Goal: Task Accomplishment & Management: Manage account settings

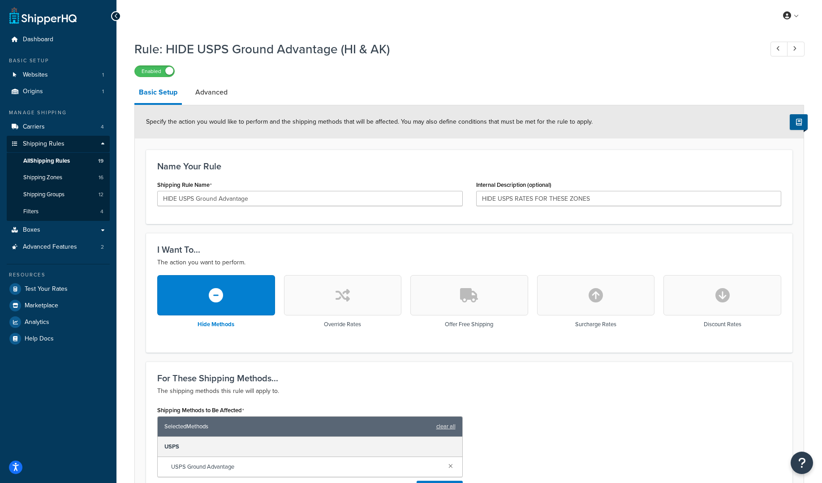
drag, startPoint x: 599, startPoint y: 200, endPoint x: 548, endPoint y: 198, distance: 51.2
click at [548, 198] on input "HIDE USPS RATES FOR THESE ZONES" at bounding box center [629, 198] width 306 height 15
type input "HIDE USPS RATES FOR ALASKA & HAWAII"
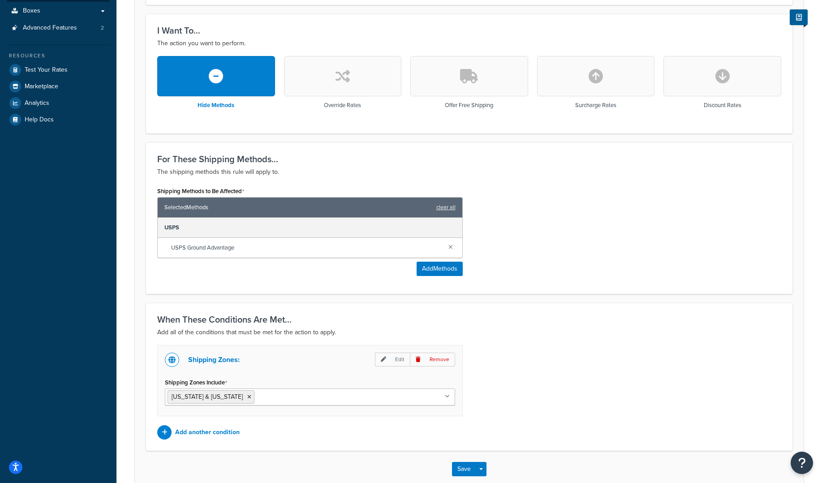
scroll to position [269, 0]
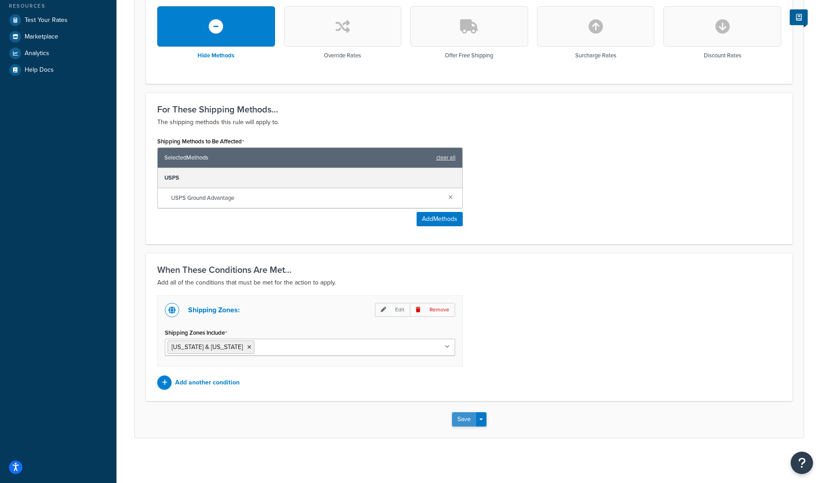
click at [464, 418] on button "Save" at bounding box center [464, 419] width 24 height 14
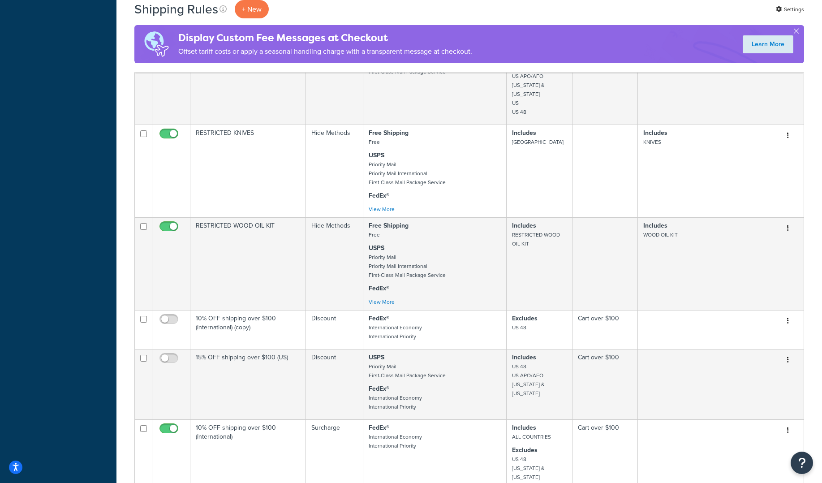
scroll to position [1129, 0]
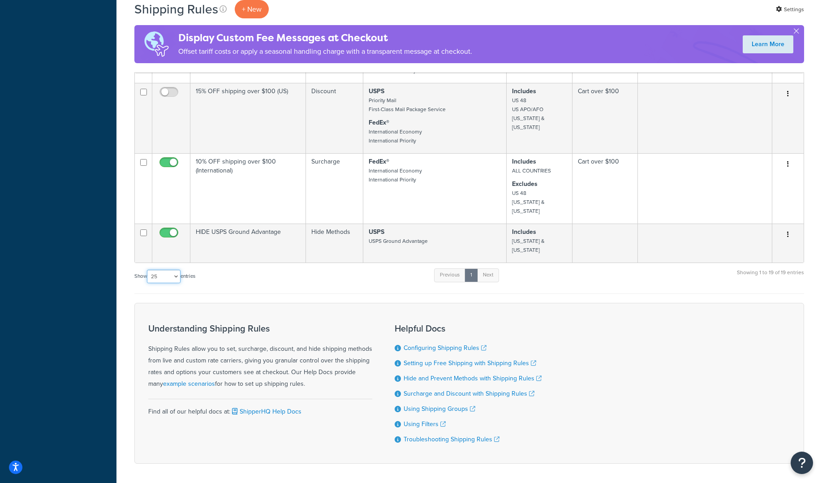
click at [178, 270] on select "10 15 25 50 100 1000" at bounding box center [164, 276] width 34 height 13
select select "50"
click at [148, 270] on select "10 15 25 50 100 1000" at bounding box center [164, 276] width 34 height 13
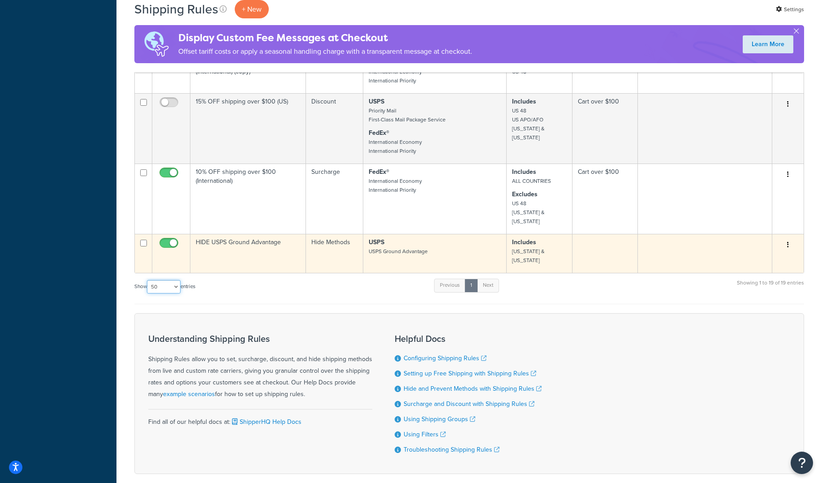
scroll to position [1119, 0]
click at [787, 241] on icon "button" at bounding box center [788, 244] width 2 height 6
click at [747, 252] on link "Edit" at bounding box center [758, 261] width 71 height 18
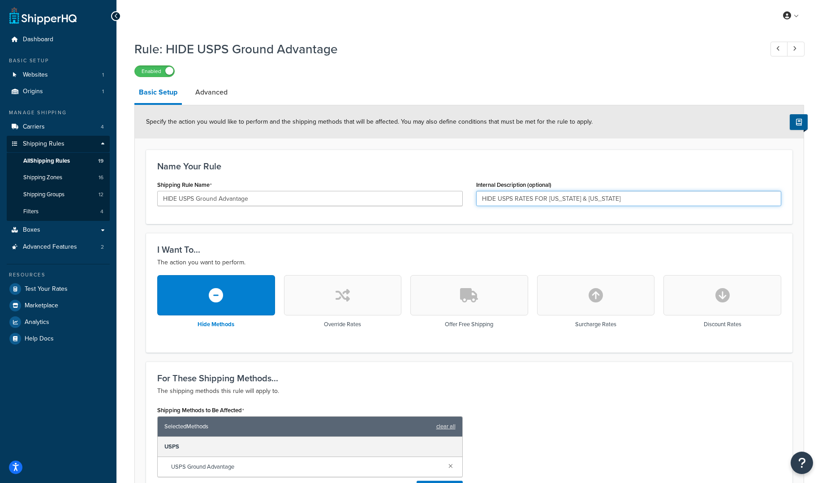
drag, startPoint x: 606, startPoint y: 199, endPoint x: 515, endPoint y: 195, distance: 91.5
click at [515, 195] on input "HIDE USPS RATES FOR [US_STATE] & [US_STATE]" at bounding box center [629, 198] width 306 height 15
type input "HIDE USPS GROUND ADVANTAGE"
click at [388, 245] on h3 "I Want To..." at bounding box center [469, 250] width 624 height 10
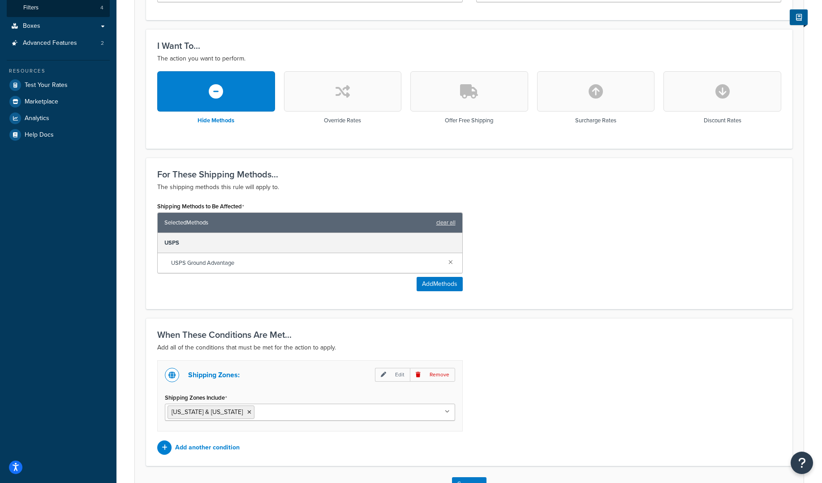
scroll to position [207, 0]
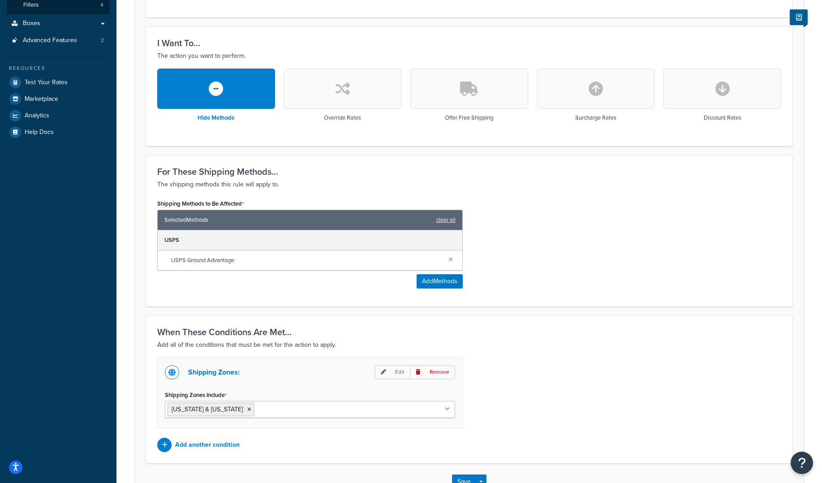
click at [307, 404] on ul "[US_STATE] & [US_STATE]" at bounding box center [310, 409] width 290 height 17
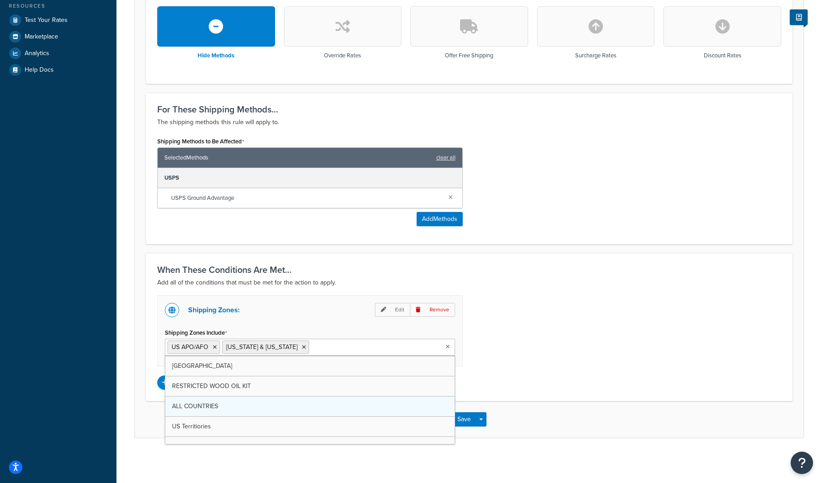
scroll to position [173, 0]
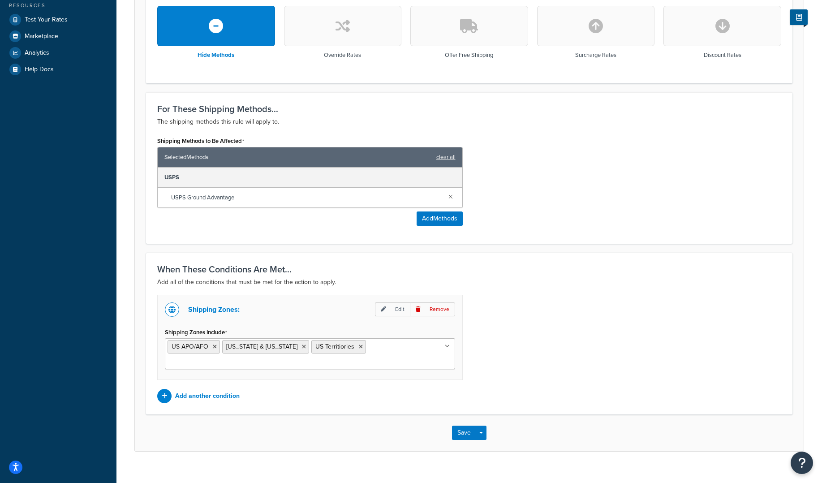
click at [508, 358] on div "Shipping Zones: Edit Remove Shipping Zones Include US APO/AFO Alaska & Hawaii U…" at bounding box center [470, 349] width 638 height 108
click at [459, 426] on button "Save" at bounding box center [464, 433] width 24 height 14
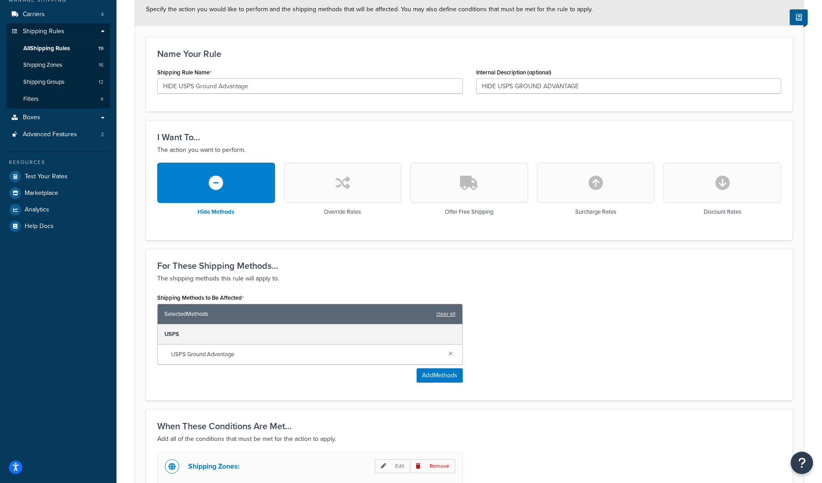
scroll to position [169, 0]
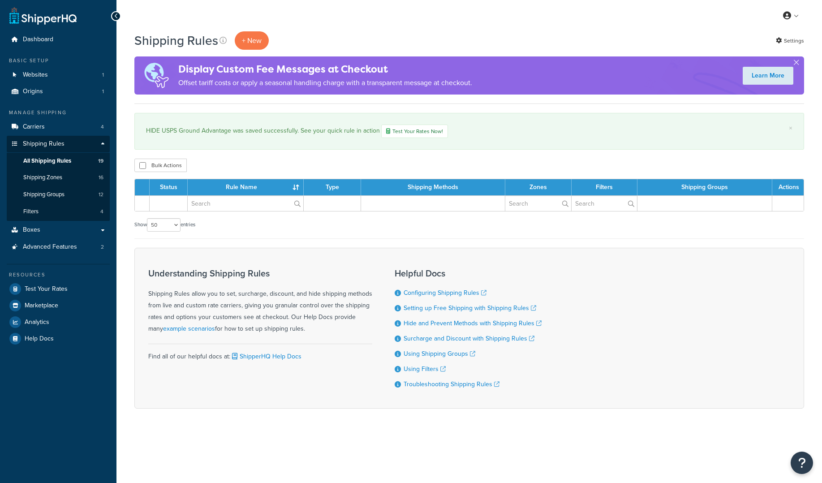
select select "50"
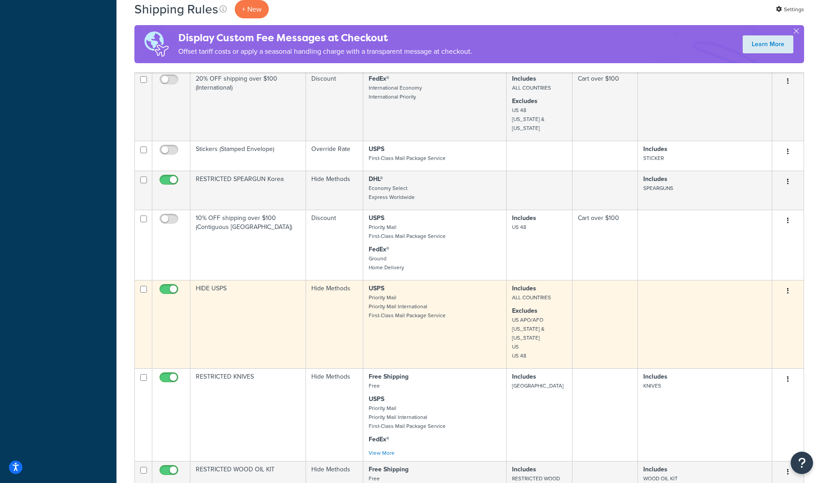
scroll to position [614, 0]
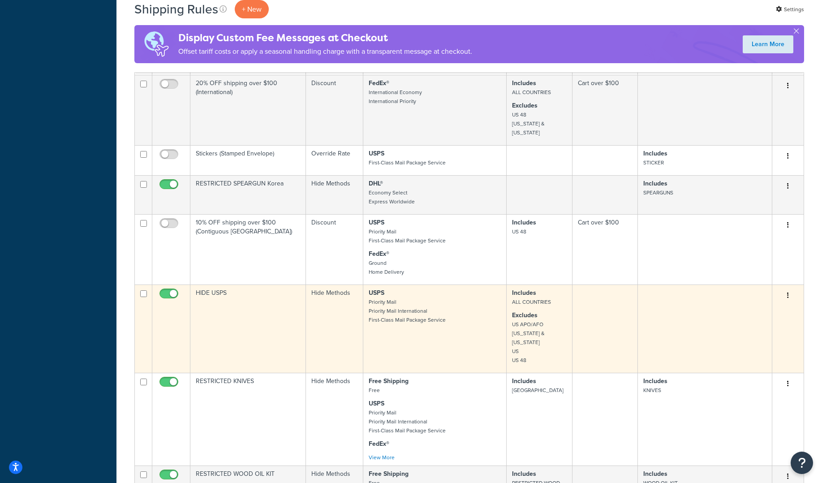
click at [789, 292] on icon "button" at bounding box center [788, 295] width 2 height 6
click at [735, 303] on link "Edit" at bounding box center [758, 312] width 71 height 18
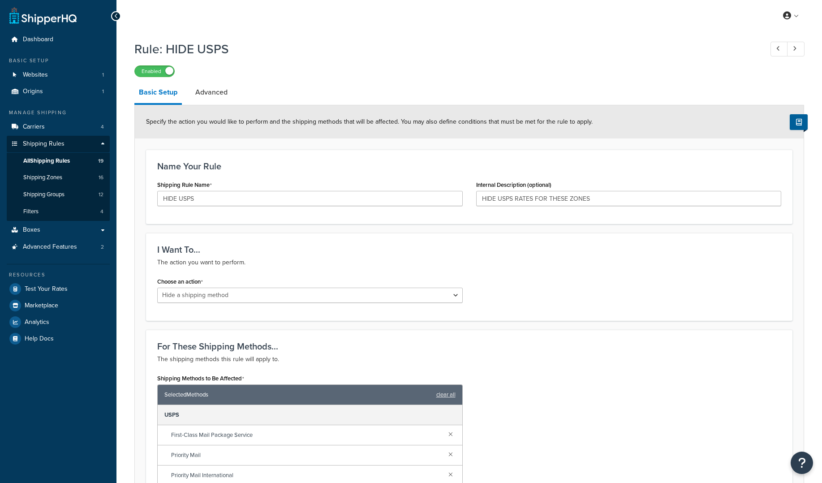
select select "HIDE"
click at [61, 161] on span "All Shipping Rules" at bounding box center [46, 161] width 47 height 8
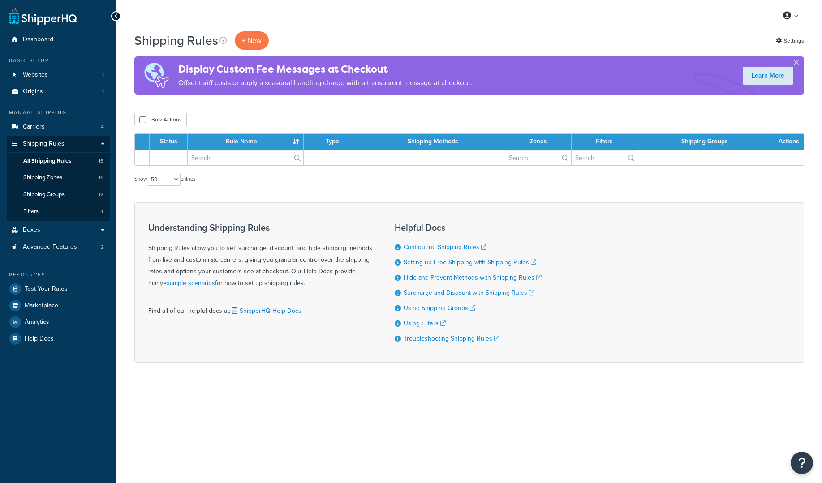
select select "50"
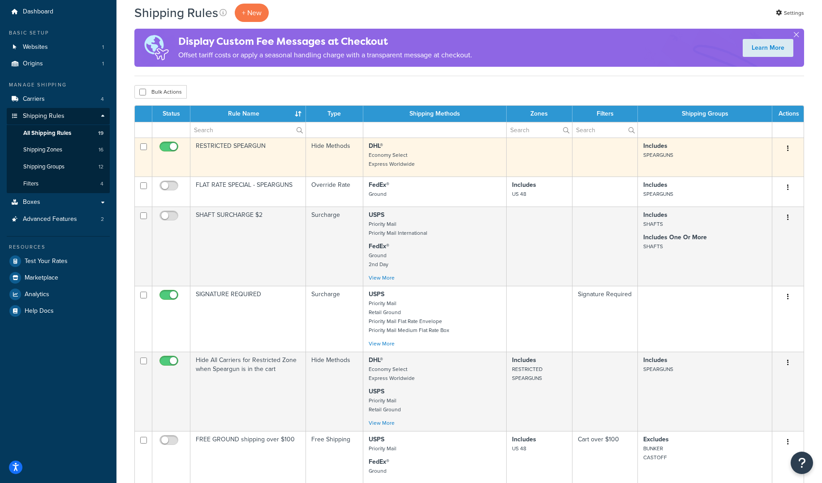
scroll to position [30, 0]
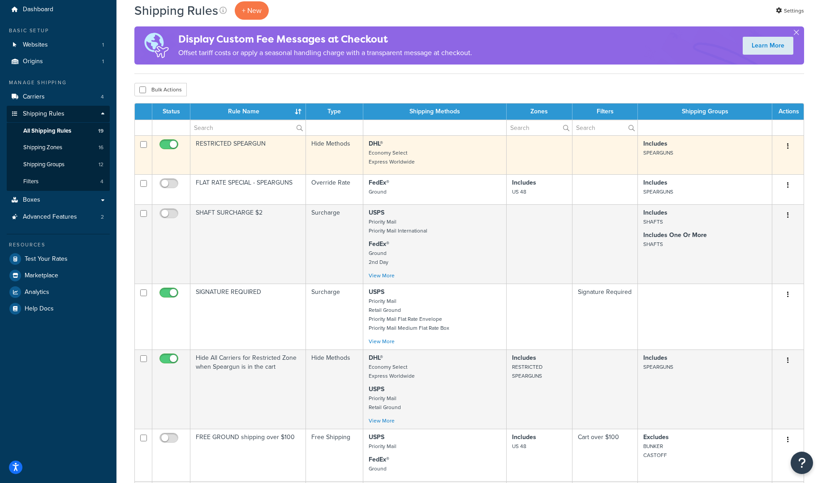
click at [789, 143] on button "button" at bounding box center [788, 146] width 13 height 14
click at [752, 163] on link "Edit" at bounding box center [758, 163] width 71 height 18
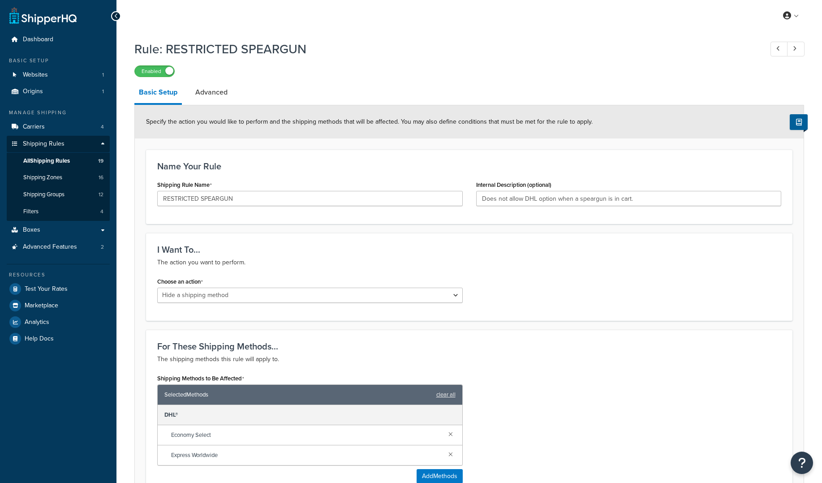
select select "HIDE"
click at [238, 199] on input "RESTRICTED SPEARGUN" at bounding box center [310, 198] width 306 height 15
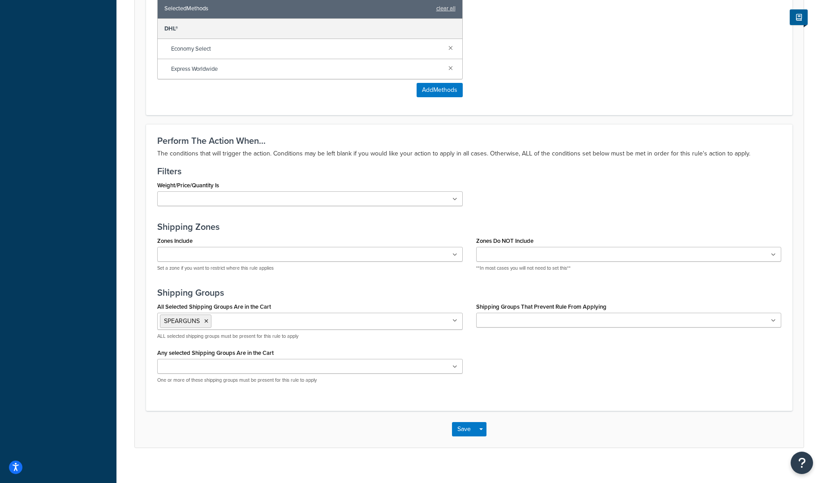
scroll to position [356, 0]
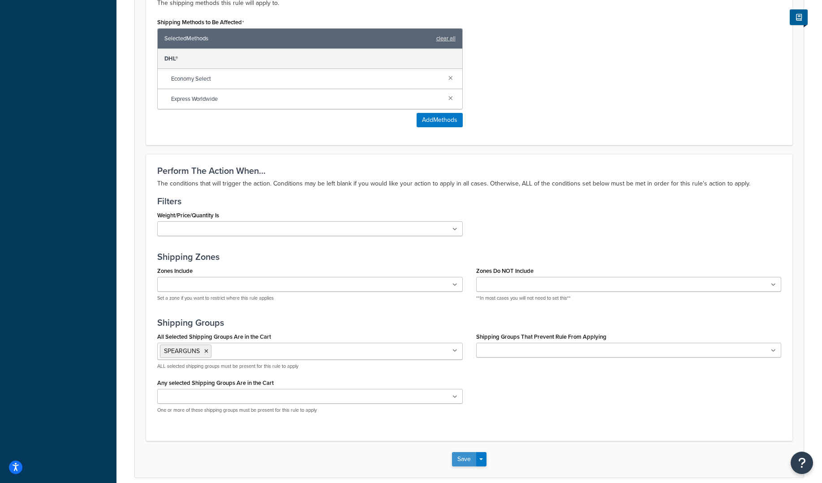
type input "RESTRICTED SPEARGUN - DHL CARRIER"
click at [461, 457] on button "Save" at bounding box center [464, 459] width 24 height 14
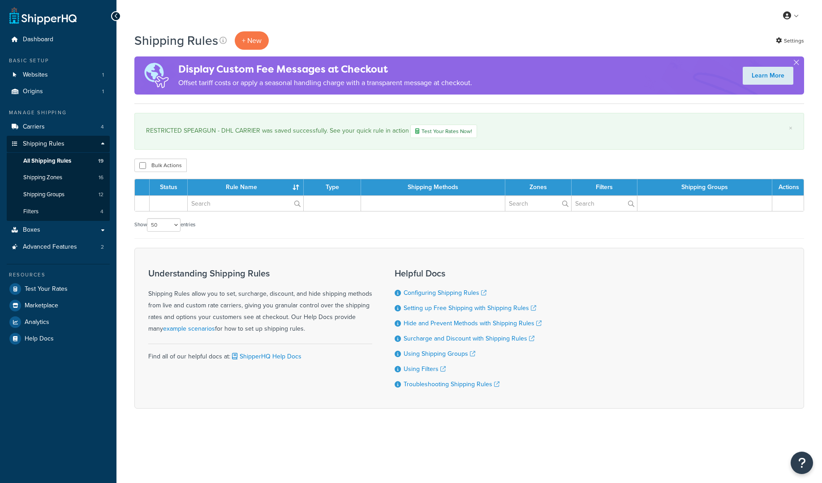
select select "50"
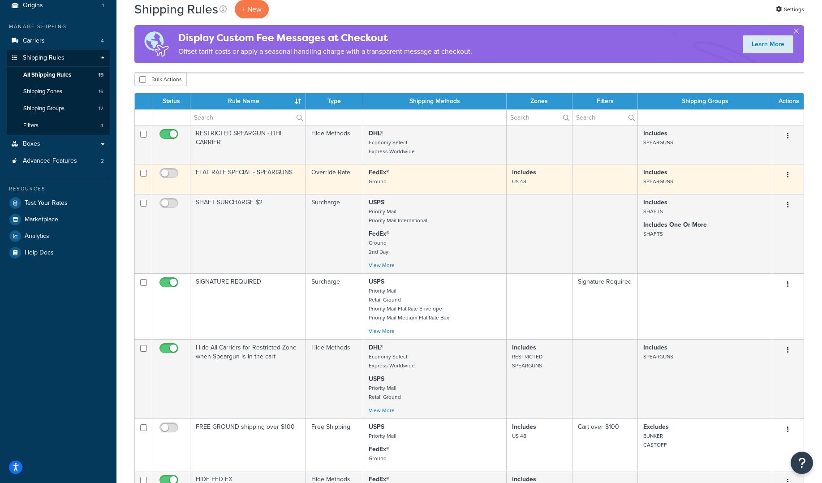
scroll to position [92, 0]
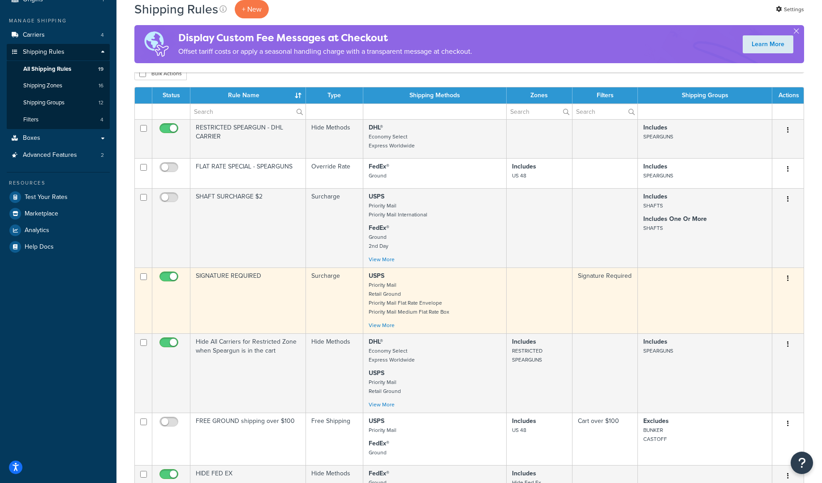
click at [787, 278] on icon "button" at bounding box center [788, 278] width 2 height 6
click at [743, 294] on link "Edit" at bounding box center [758, 295] width 71 height 18
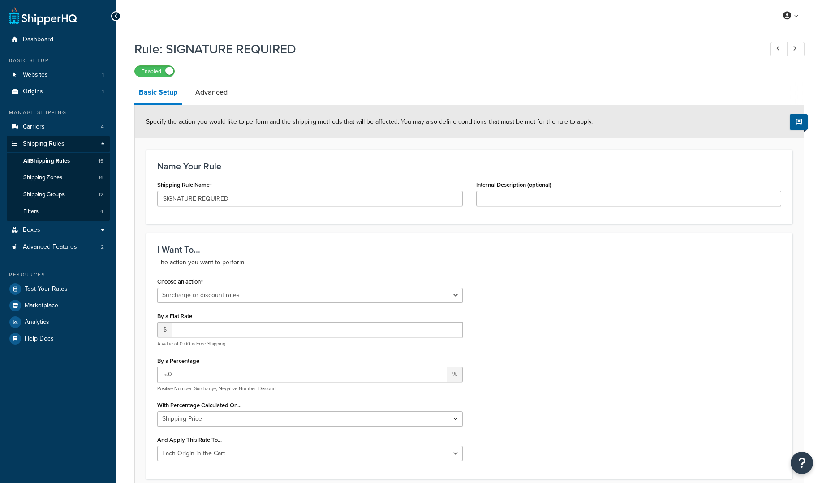
select select "SURCHARGE"
select select "LOCATION"
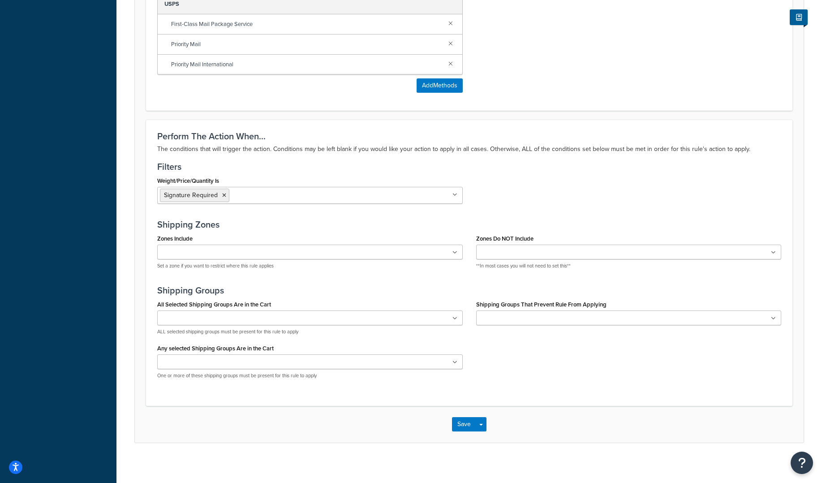
scroll to position [669, 0]
click at [454, 194] on icon at bounding box center [455, 193] width 5 height 5
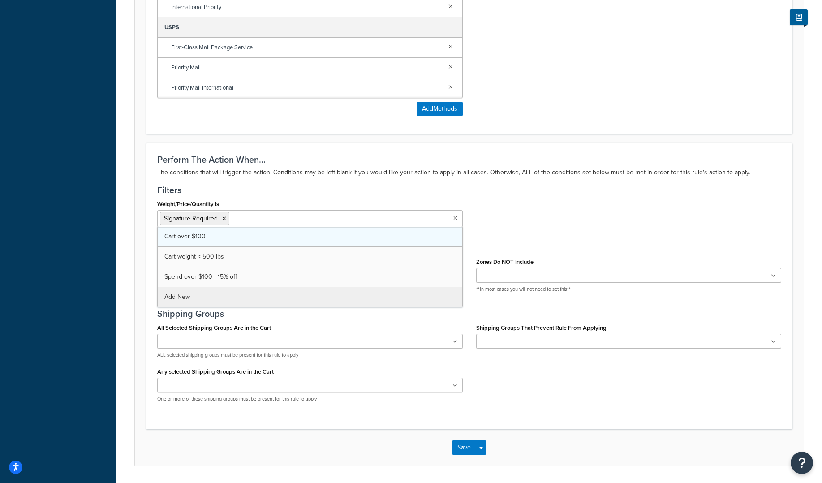
scroll to position [645, 0]
click at [549, 212] on div "Weight/Price/Quantity Is Signature Required Cart over $100 Cart weight < 500 lb…" at bounding box center [470, 215] width 638 height 36
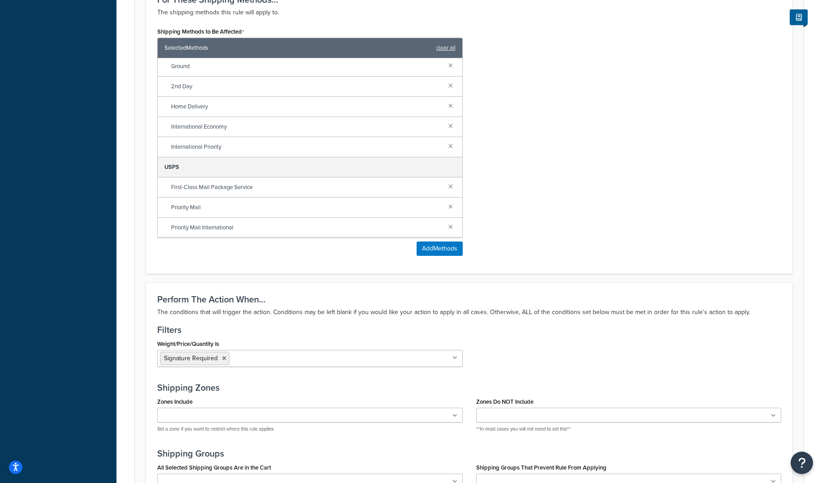
scroll to position [0, 0]
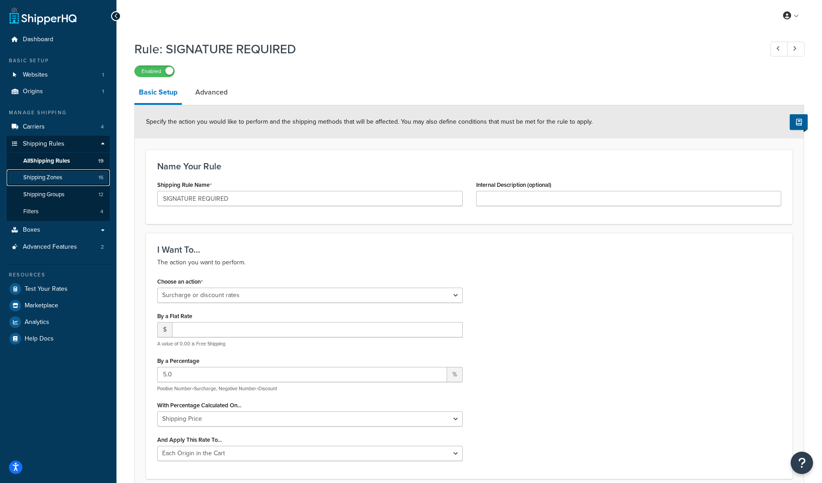
click at [36, 175] on span "Shipping Zones" at bounding box center [42, 178] width 39 height 8
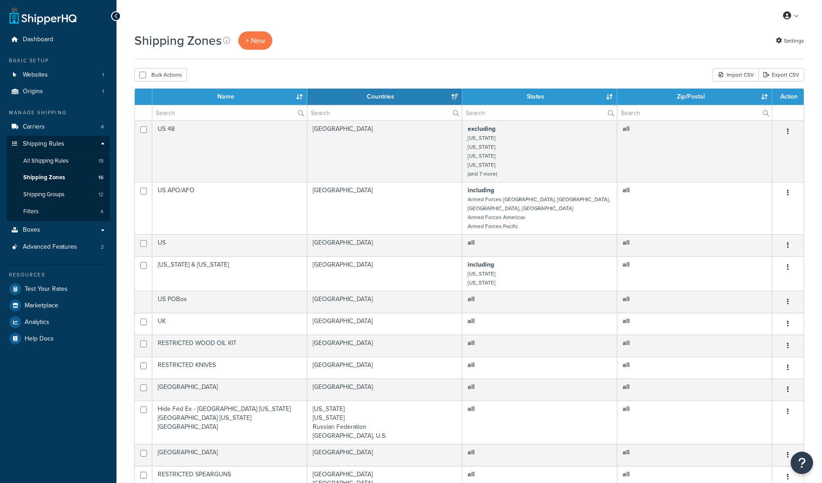
select select "15"
click at [52, 179] on span "Shipping Zones" at bounding box center [44, 178] width 42 height 8
select select "15"
click at [53, 160] on span "All Shipping Rules" at bounding box center [45, 161] width 45 height 8
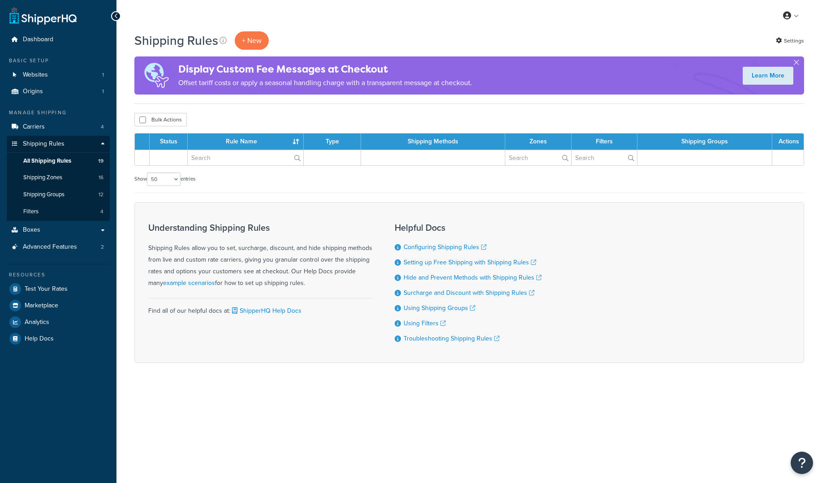
select select "50"
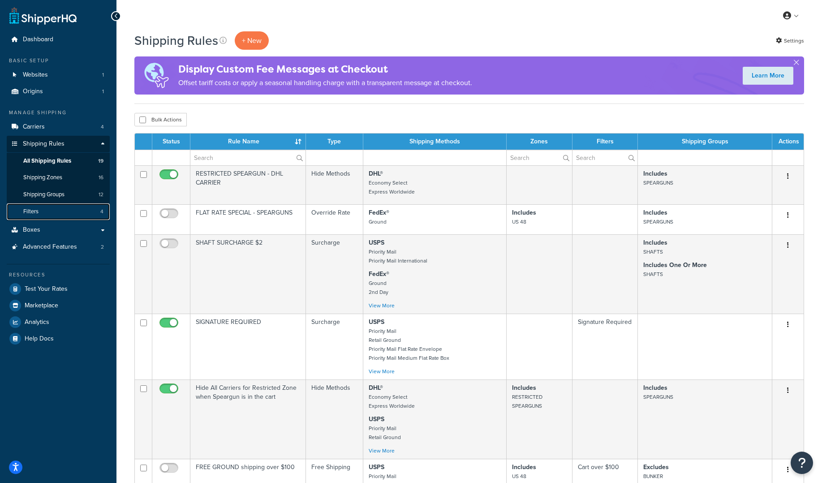
click at [35, 214] on span "Filters" at bounding box center [30, 212] width 15 height 8
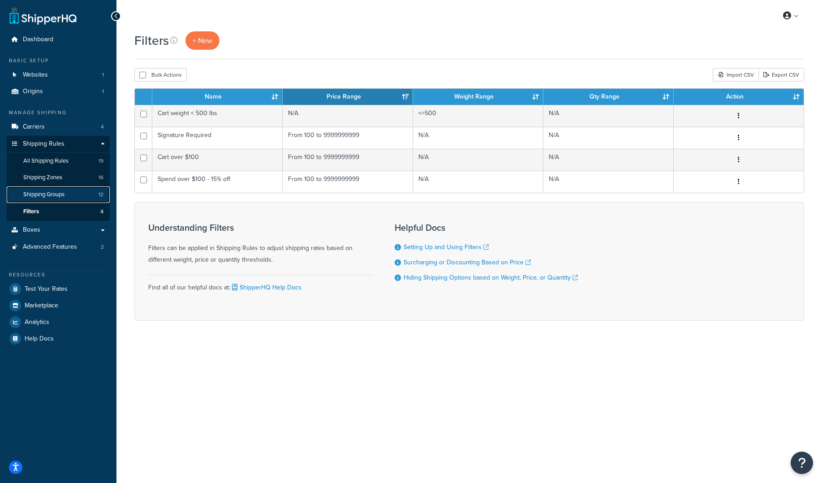
click at [67, 194] on link "Shipping Groups 12" at bounding box center [58, 194] width 103 height 17
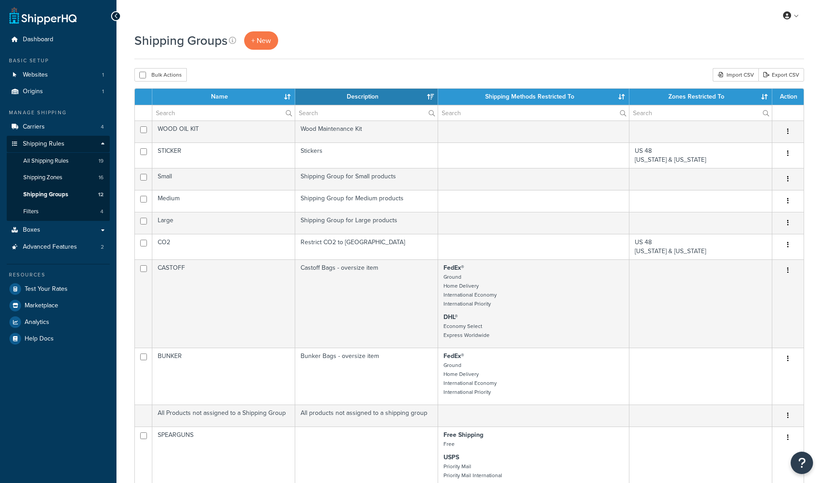
select select "15"
